Goal: Contribute content

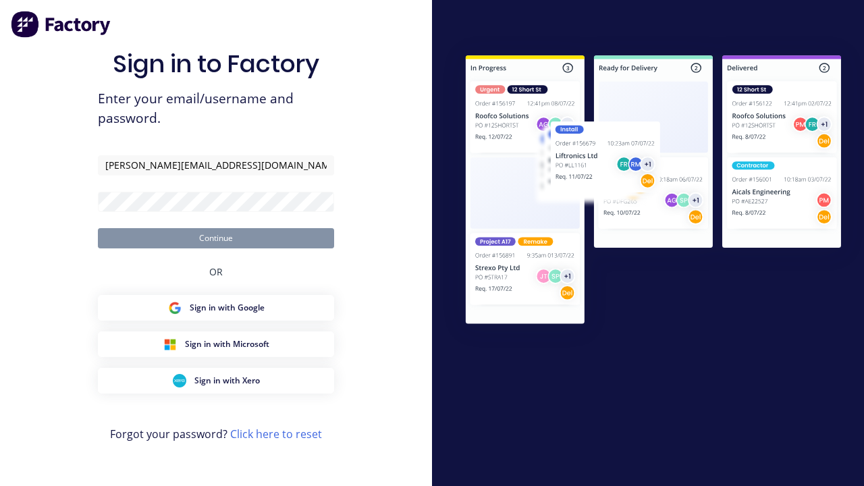
type input "[PERSON_NAME][EMAIL_ADDRESS][DOMAIN_NAME]"
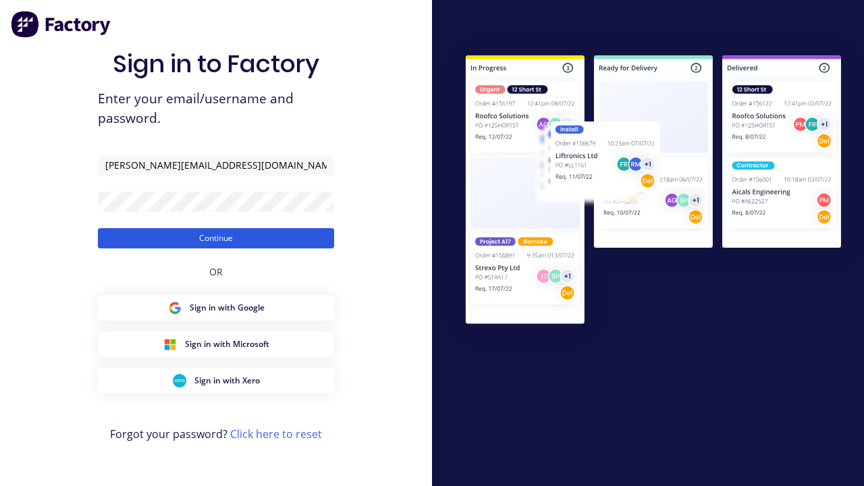
click at [216, 237] on button "Continue" at bounding box center [216, 238] width 236 height 20
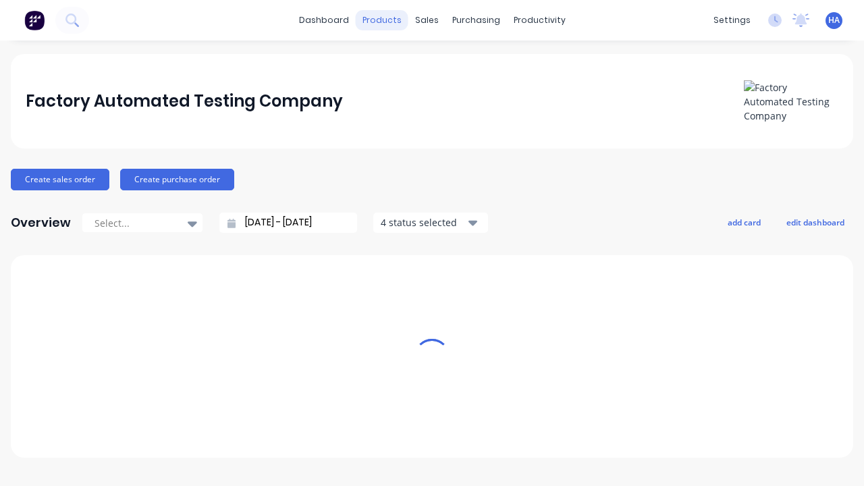
click at [387, 20] on div "products" at bounding box center [382, 20] width 53 height 20
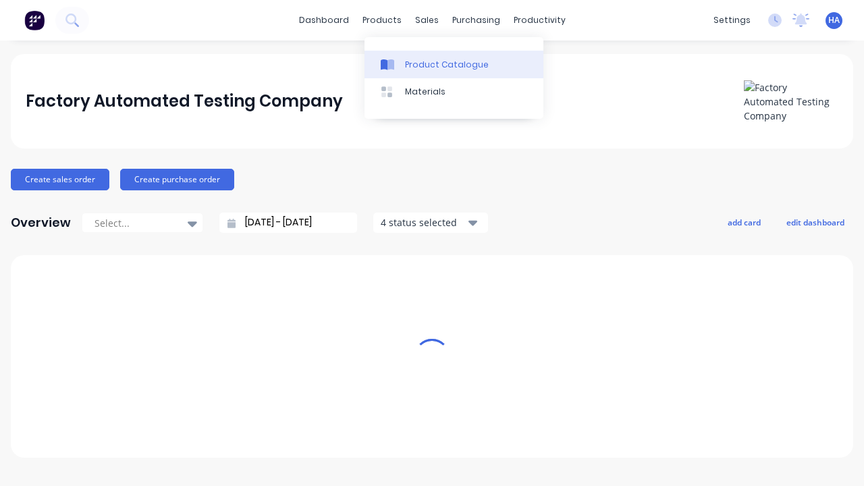
click at [453, 64] on div "Product Catalogue" at bounding box center [447, 65] width 84 height 12
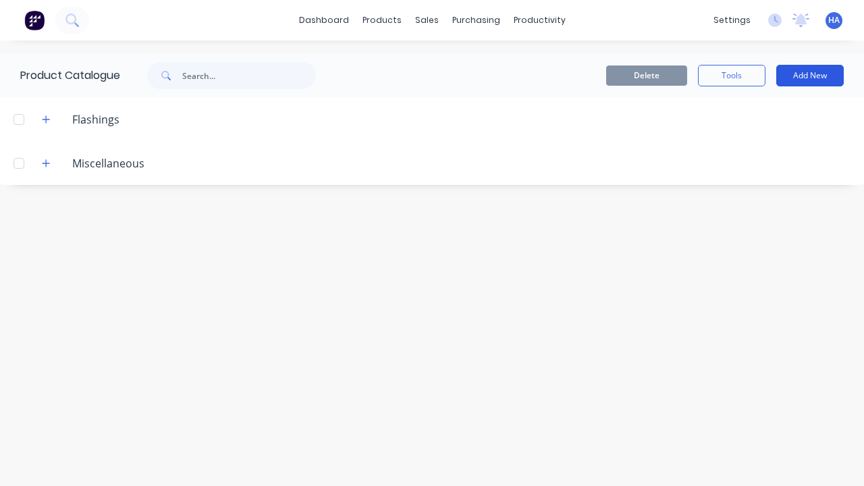
click at [810, 76] on button "Add New" at bounding box center [809, 76] width 67 height 22
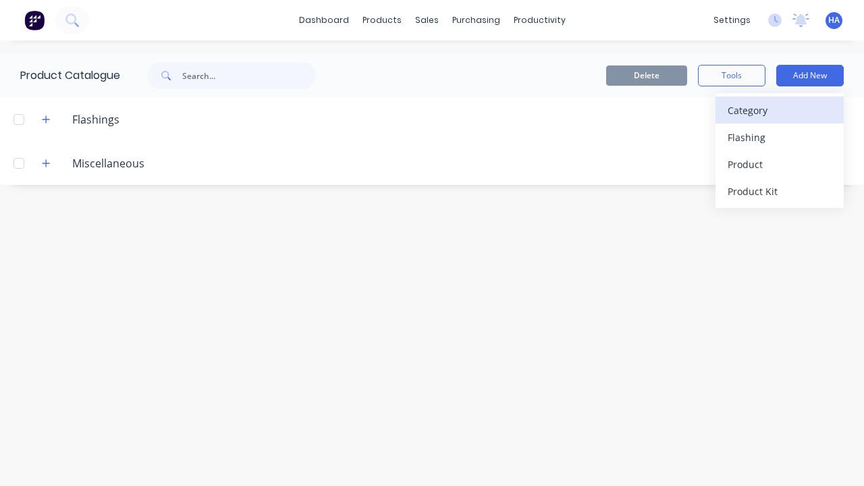
click at [779, 110] on div "Category" at bounding box center [779, 111] width 104 height 20
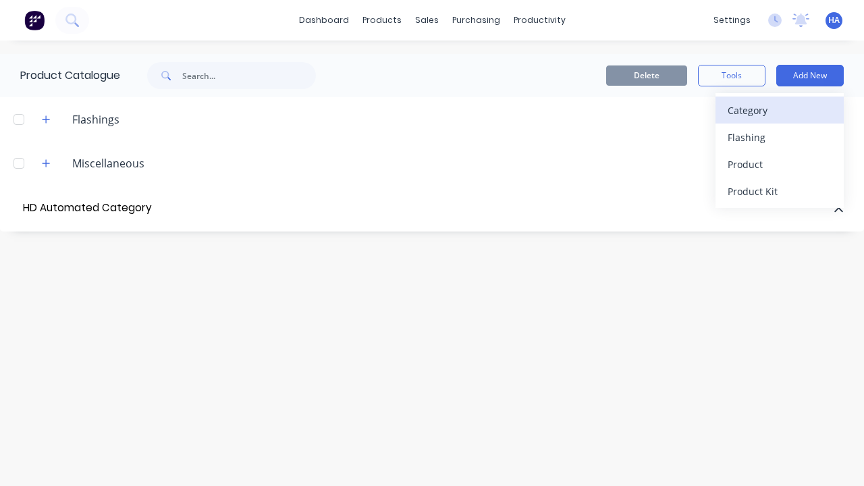
type input "HD Automated Category"
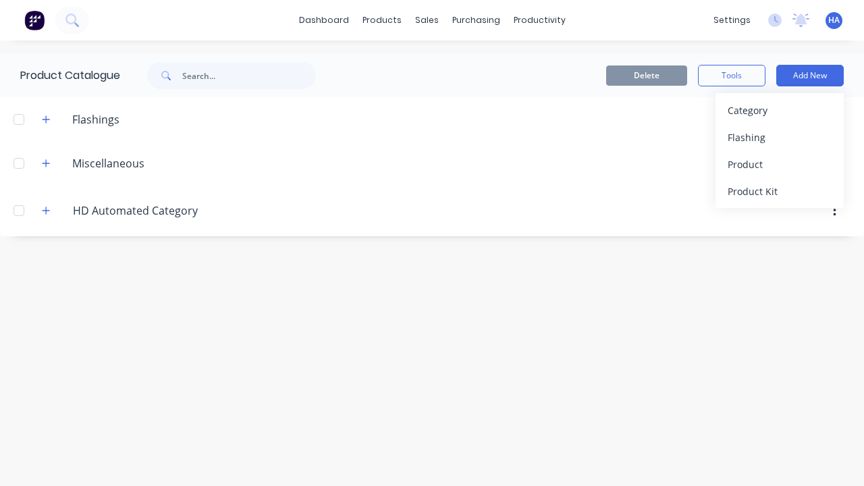
click at [19, 210] on div at bounding box center [18, 210] width 27 height 27
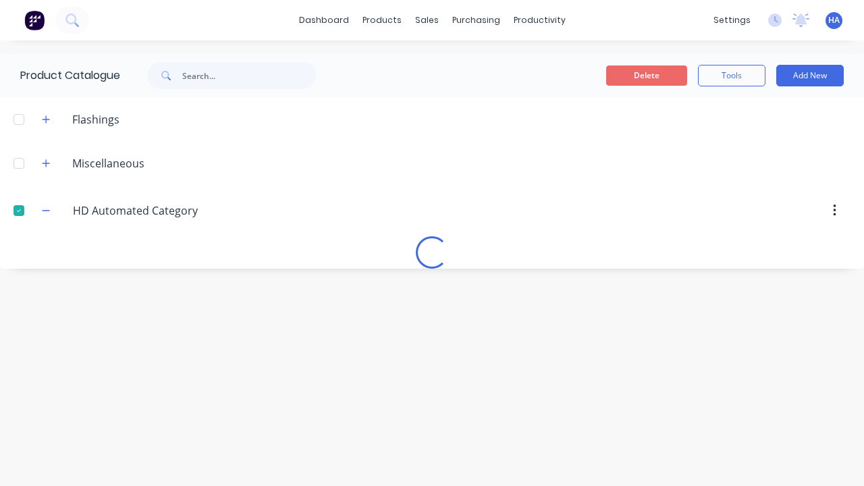
click at [646, 76] on button "Delete" at bounding box center [646, 75] width 81 height 20
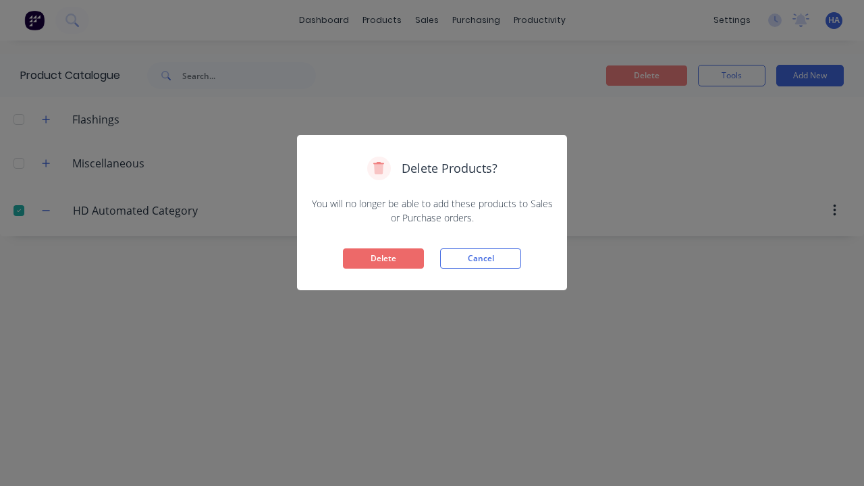
click at [383, 258] on button "Delete" at bounding box center [383, 258] width 81 height 20
